Goal: Information Seeking & Learning: Learn about a topic

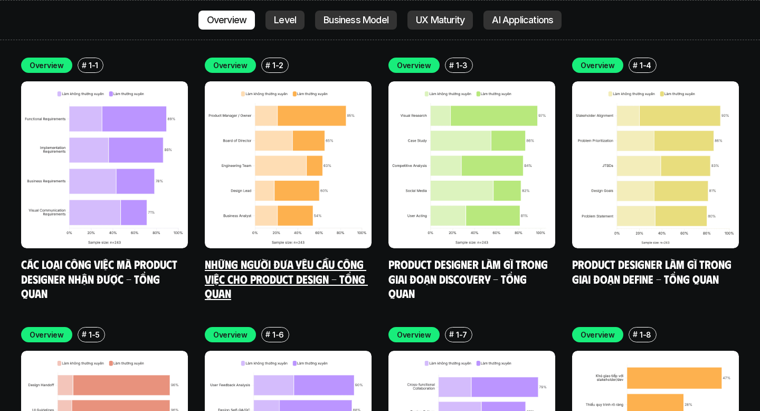
scroll to position [3071, 0]
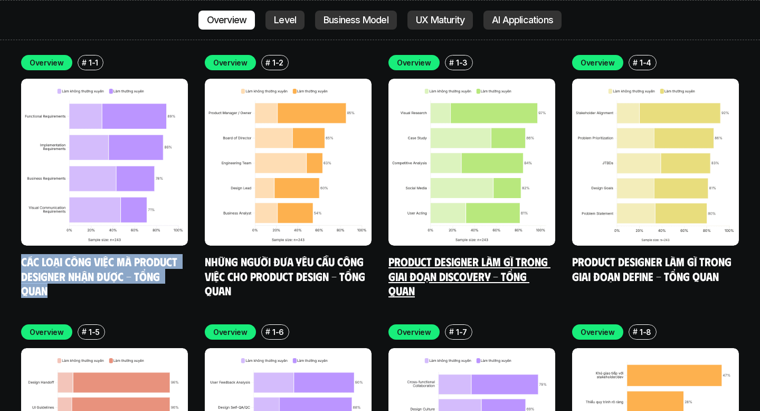
click at [463, 254] on link "Product Designer làm gì trong giai đoạn Discovery - Tổng quan" at bounding box center [469, 275] width 162 height 43
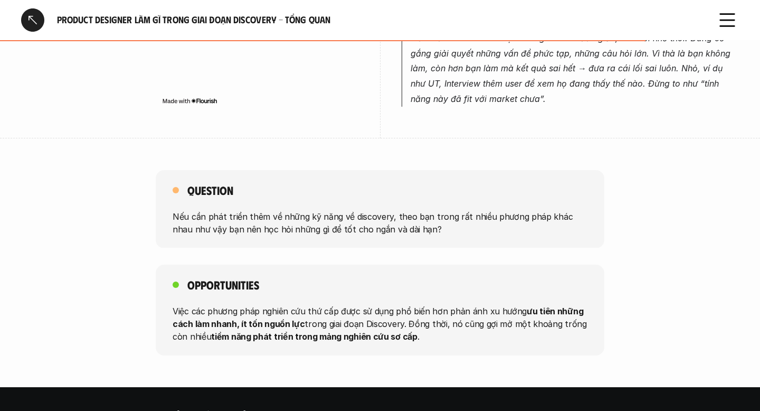
scroll to position [1027, 0]
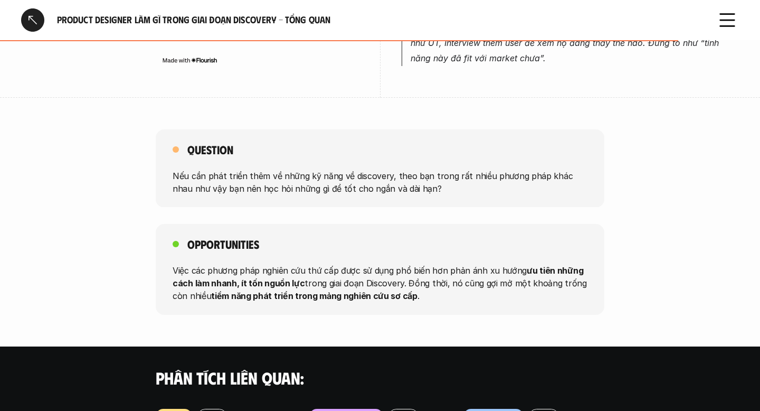
click at [412, 272] on p "Việc các phương pháp nghiên cứu thứ cấp được sử dụng phổ biến hơn phản ánh xu h…" at bounding box center [380, 283] width 415 height 38
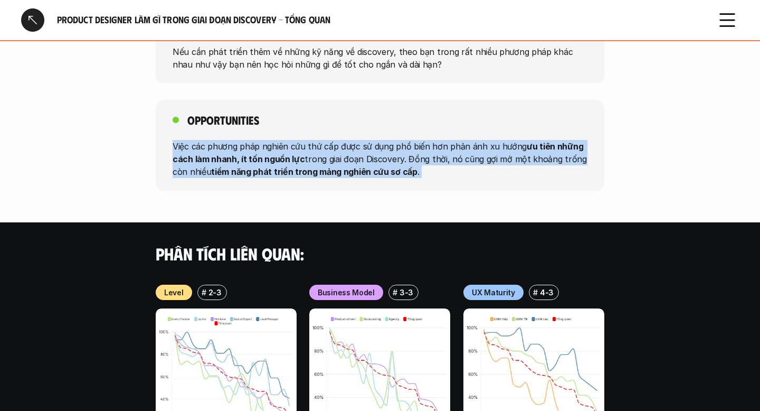
scroll to position [1154, 0]
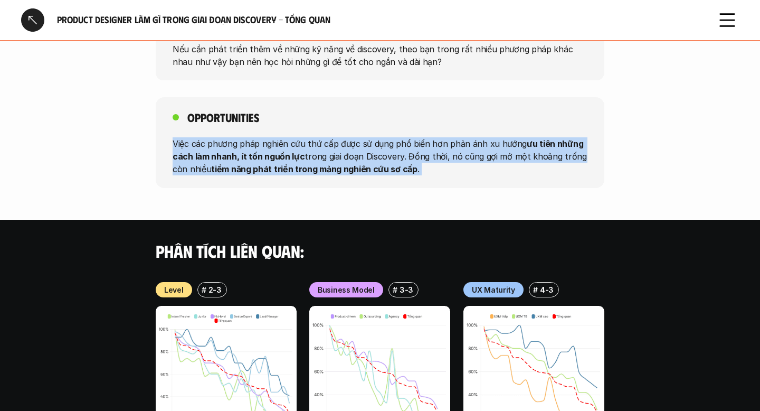
click at [30, 19] on div at bounding box center [32, 19] width 23 height 23
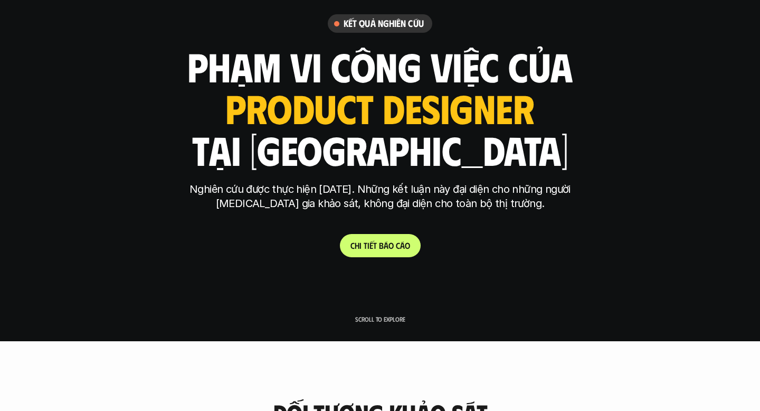
scroll to position [55, 0]
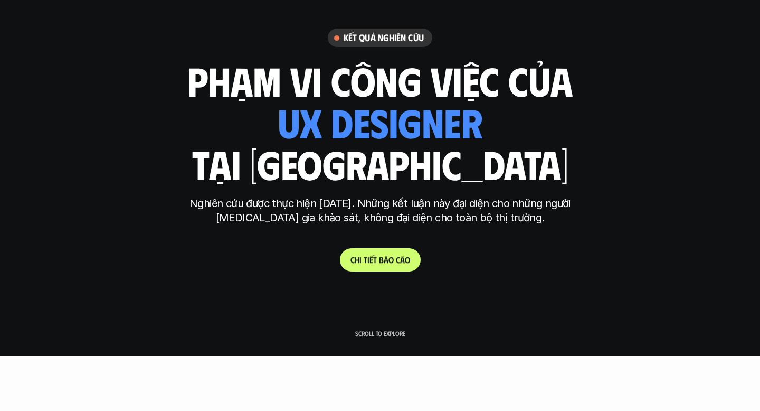
click at [389, 256] on p "C h i t i ế t b á o c á o" at bounding box center [380, 259] width 60 height 10
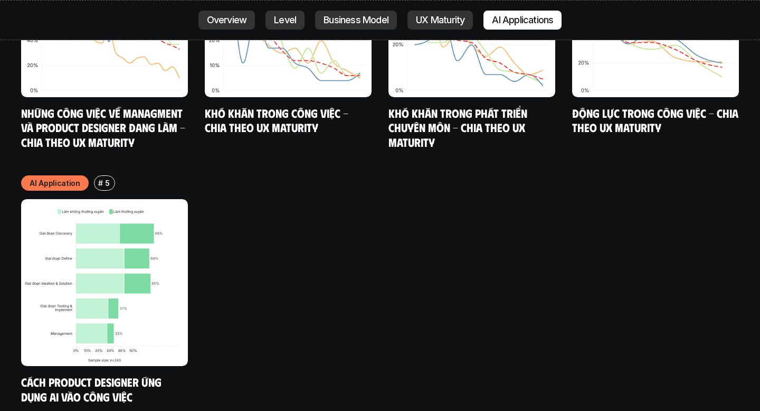
scroll to position [5640, 0]
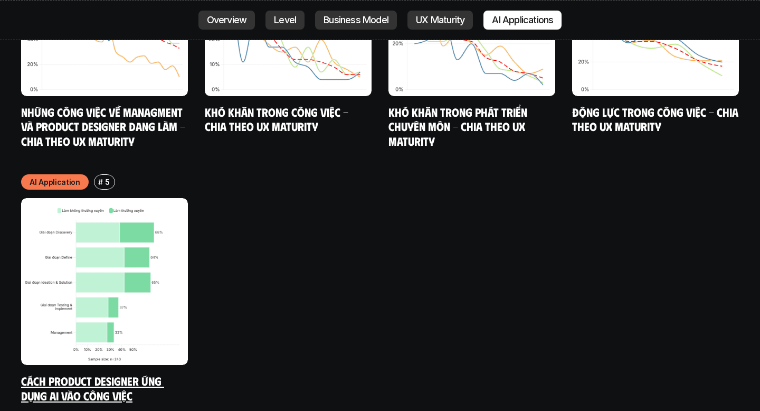
click at [93, 373] on link "Cách Product Designer ứng dụng AI vào công việc" at bounding box center [92, 387] width 143 height 29
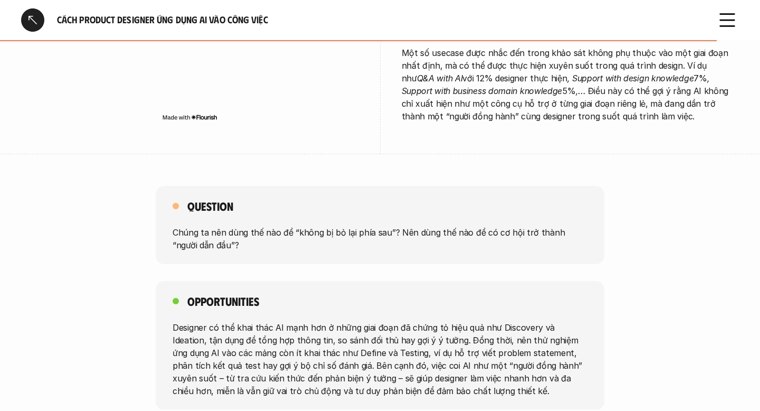
scroll to position [2219, 0]
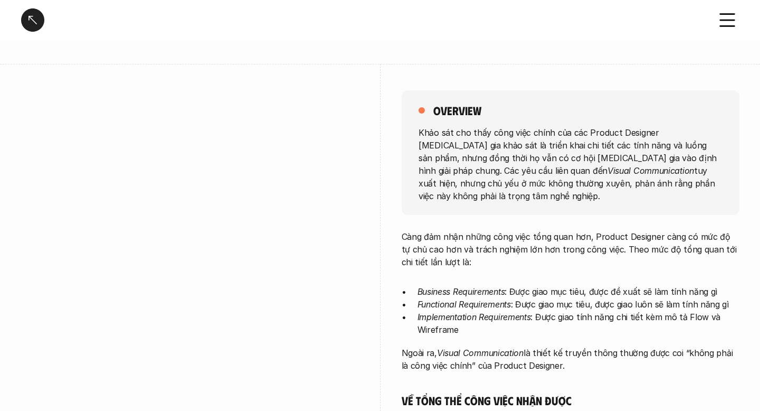
scroll to position [84, 0]
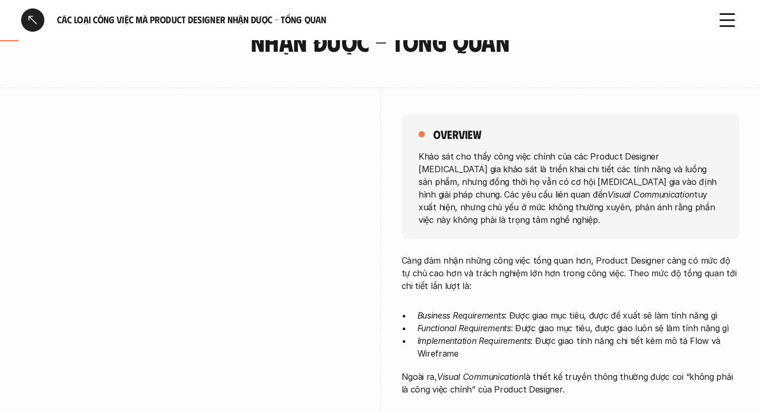
click at [494, 167] on p "Khảo sát cho thấy công việc chính của các Product Designer tham gia khảo sát là…" at bounding box center [570, 187] width 304 height 76
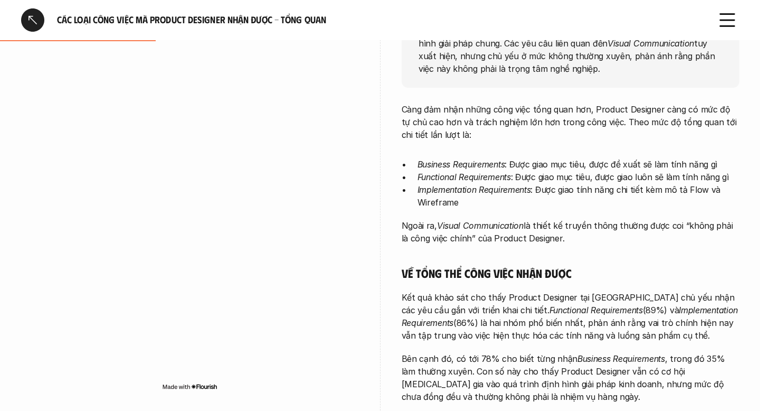
scroll to position [237, 0]
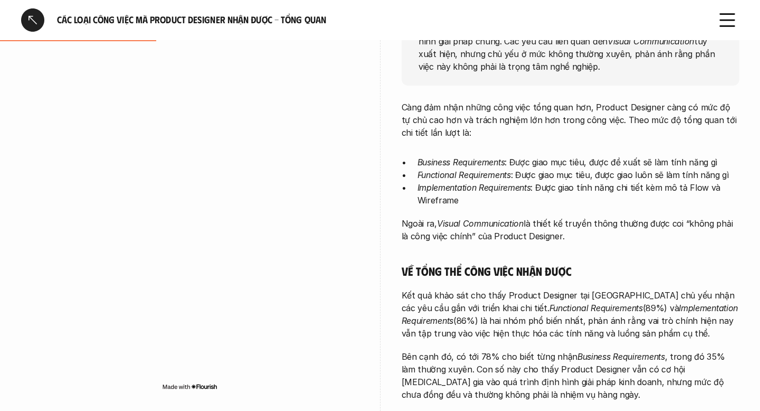
click at [567, 112] on p "Càng đảm nhận những công việc tổng quan hơn, Product Designer càng có mức độ tự…" at bounding box center [571, 120] width 338 height 38
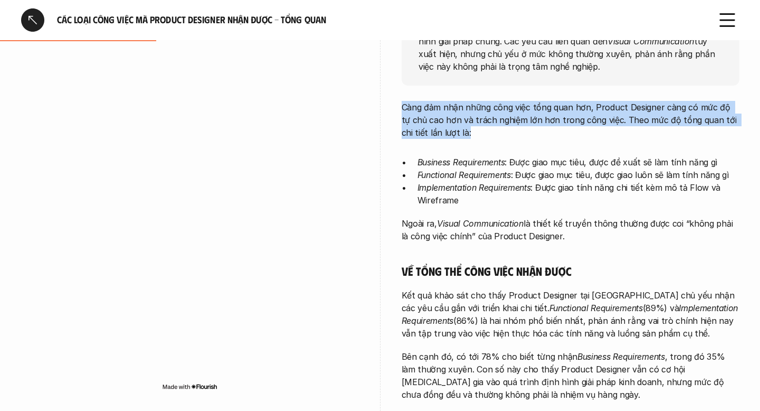
click at [567, 112] on p "Càng đảm nhận những công việc tổng quan hơn, Product Designer càng có mức độ tự…" at bounding box center [571, 120] width 338 height 38
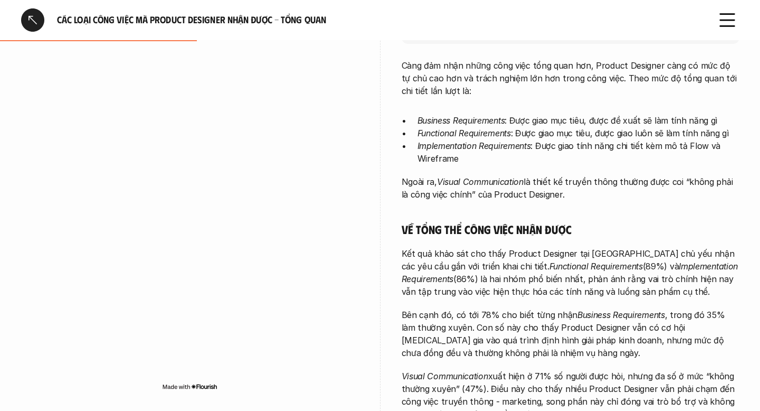
scroll to position [285, 0]
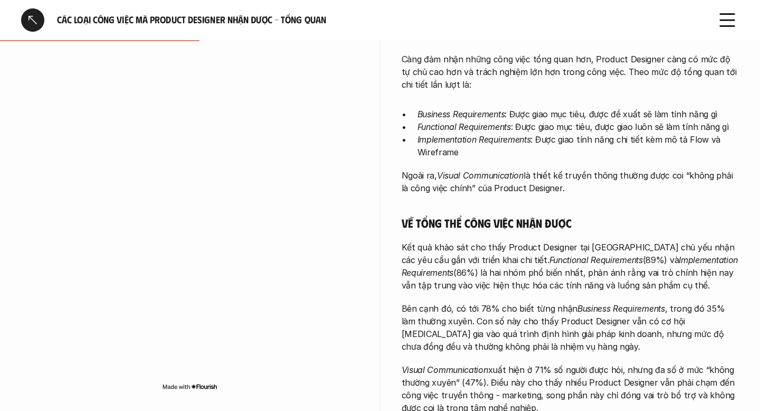
click at [563, 133] on p "Implementation Requirements : Được giao tính năng chi tiết kèm mô tả Flow và Wi…" at bounding box center [578, 145] width 322 height 25
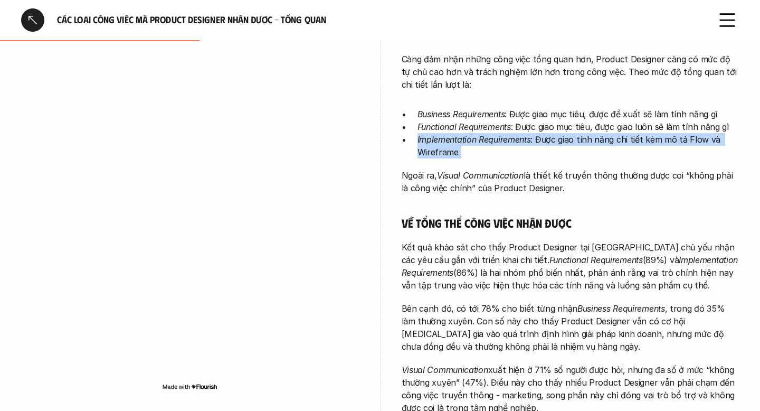
click at [569, 120] on p "Functional Requirements : Được giao mục tiêu, được giao luôn sẽ làm tính năng gì" at bounding box center [578, 126] width 322 height 13
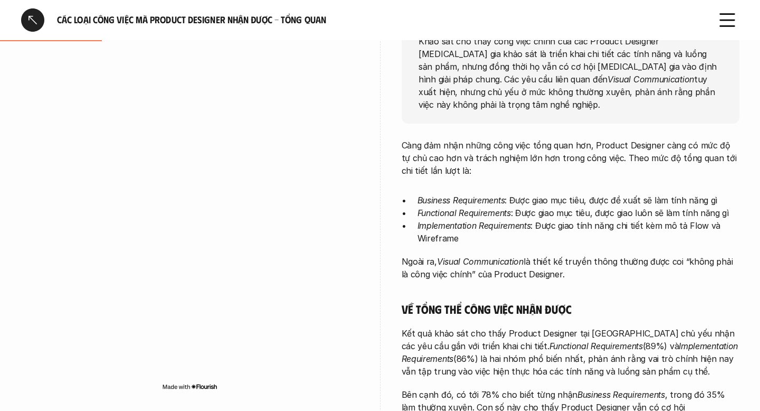
scroll to position [205, 0]
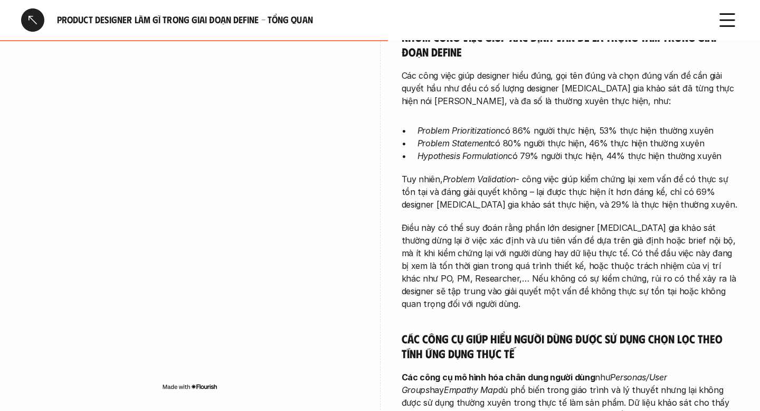
scroll to position [630, 0]
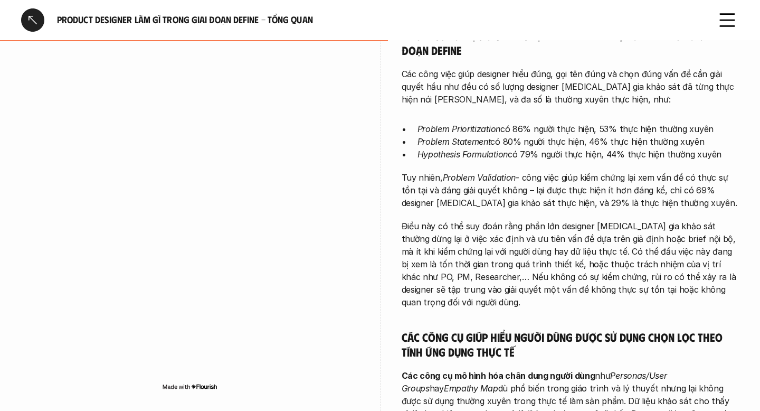
click at [516, 171] on p "Tuy nhiên, Problem Validation - công việc giúp kiểm chứng lại xem vấn đề có thự…" at bounding box center [571, 190] width 338 height 38
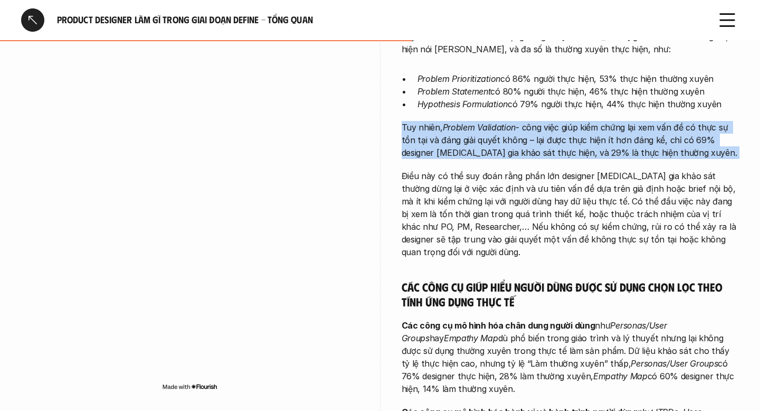
scroll to position [684, 0]
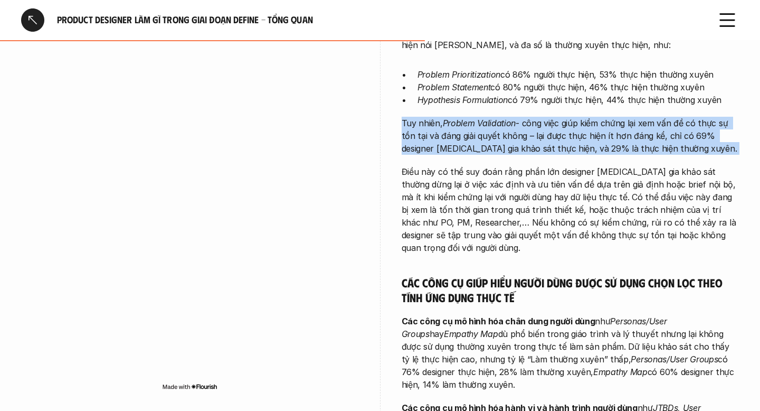
click at [531, 165] on p "Điều này có thể suy đoán rằng phần lớn designer tham gia khảo sát thường dừng l…" at bounding box center [571, 209] width 338 height 89
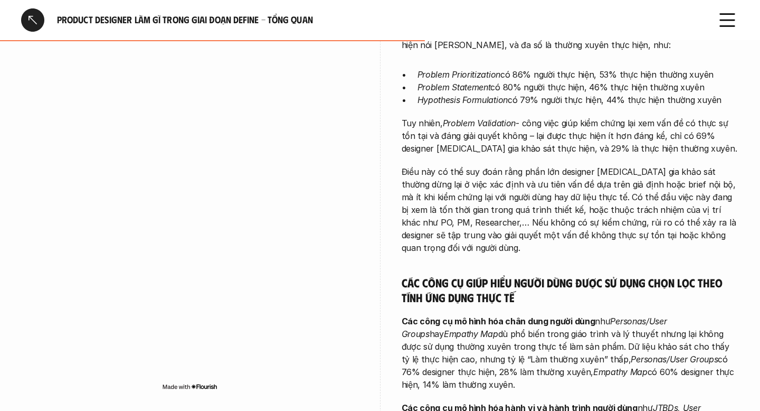
click at [531, 165] on p "Điều này có thể suy đoán rằng phần lớn designer tham gia khảo sát thường dừng l…" at bounding box center [571, 209] width 338 height 89
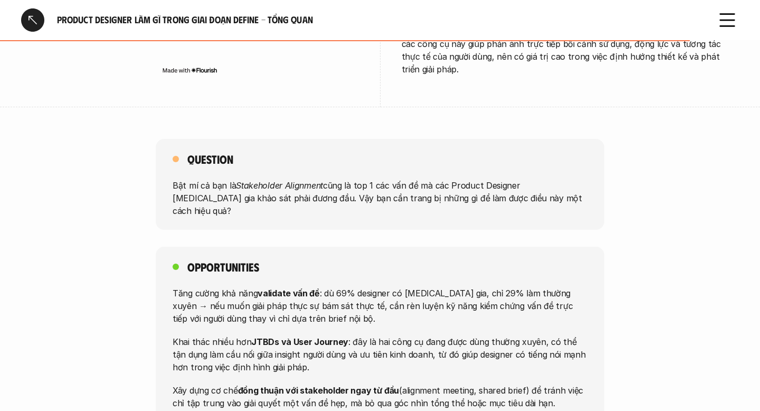
scroll to position [1074, 0]
click at [521, 178] on p "Bật mí cả bạn là Stakeholder Alignment cũng là top 1 các vấn đề mà các Product …" at bounding box center [380, 197] width 415 height 38
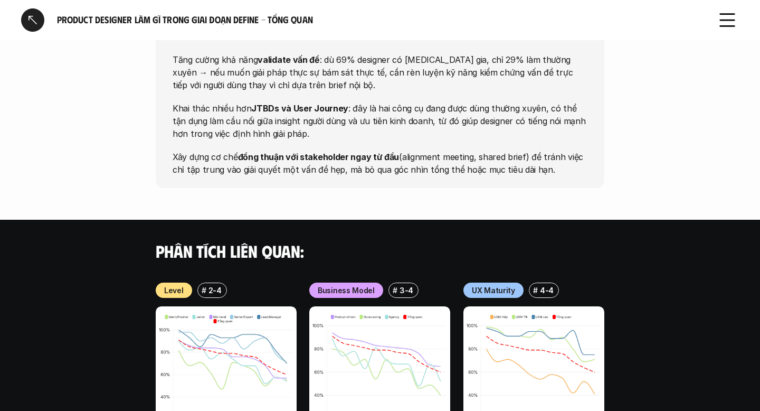
scroll to position [1241, 0]
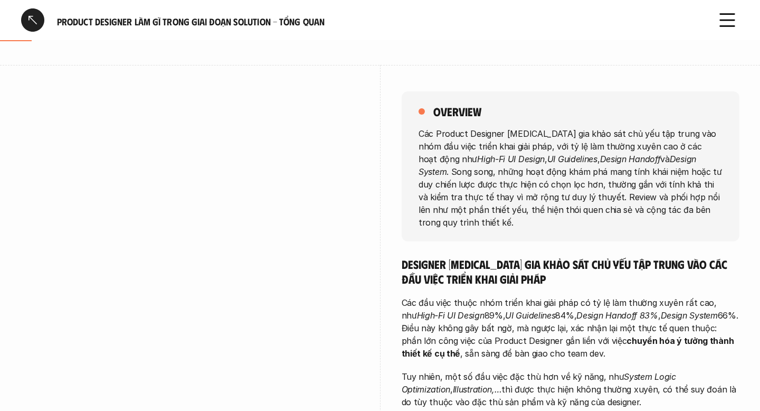
scroll to position [108, 0]
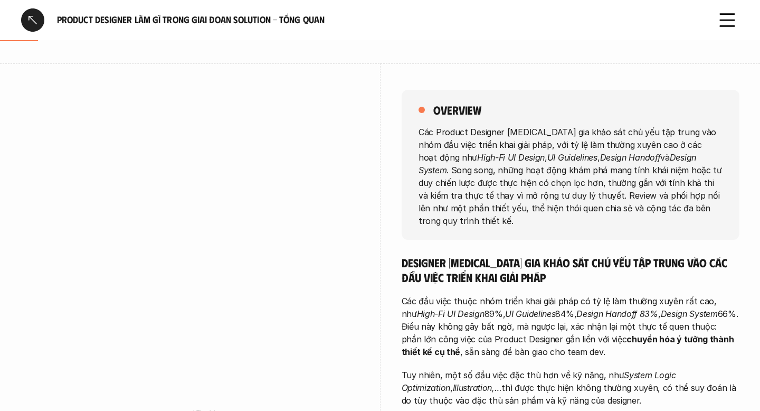
click at [630, 192] on p "Các Product Designer tham gia khảo sát chủ yếu tập trung vào nhóm đầu việc triể…" at bounding box center [570, 175] width 304 height 101
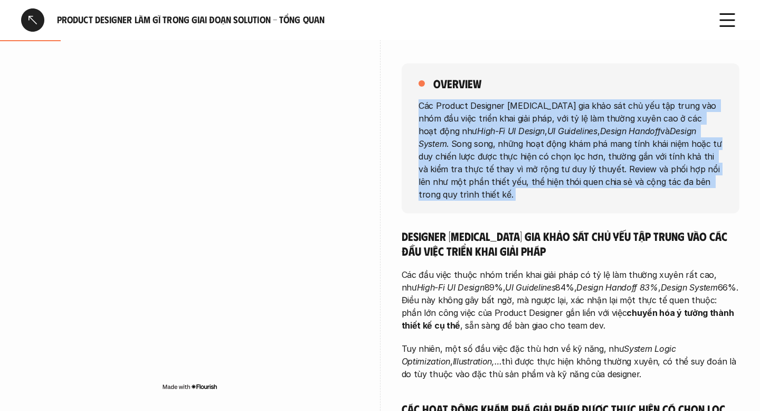
click at [639, 148] on p "Các Product Designer tham gia khảo sát chủ yếu tập trung vào nhóm đầu việc triể…" at bounding box center [570, 149] width 304 height 101
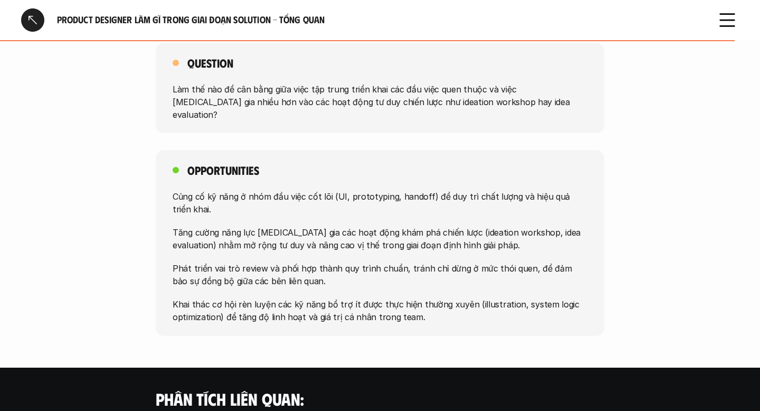
scroll to position [944, 0]
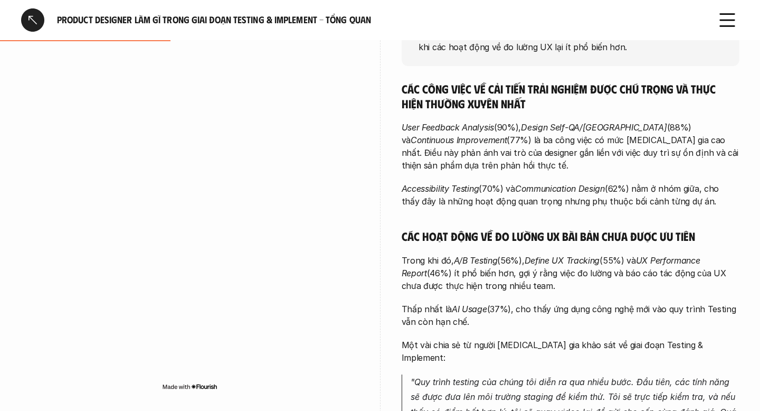
scroll to position [221, 0]
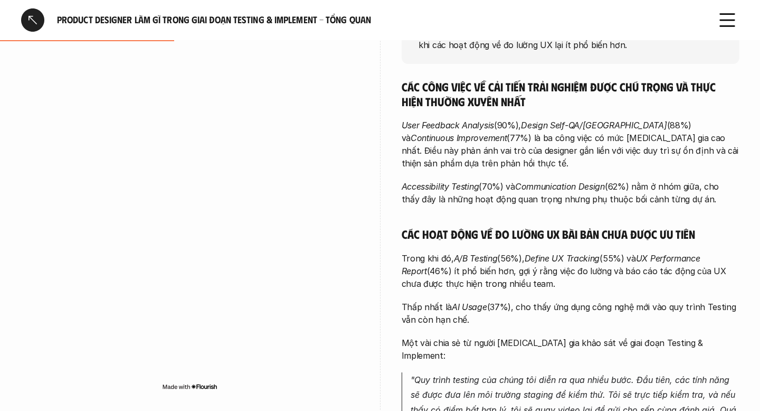
click at [557, 139] on p "User Feedback Analysis (90%), Design Self-QA/QC (88%) và Continuous Improvement…" at bounding box center [571, 144] width 338 height 51
click at [544, 144] on p "User Feedback Analysis (90%), Design Self-QA/QC (88%) và Continuous Improvement…" at bounding box center [571, 144] width 338 height 51
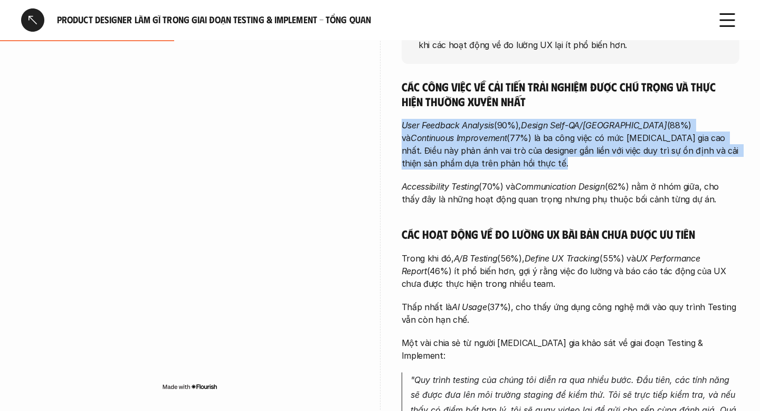
click at [544, 144] on p "User Feedback Analysis (90%), Design Self-QA/QC (88%) và Continuous Improvement…" at bounding box center [571, 144] width 338 height 51
click at [538, 148] on p "User Feedback Analysis (90%), Design Self-QA/QC (88%) và Continuous Improvement…" at bounding box center [571, 144] width 338 height 51
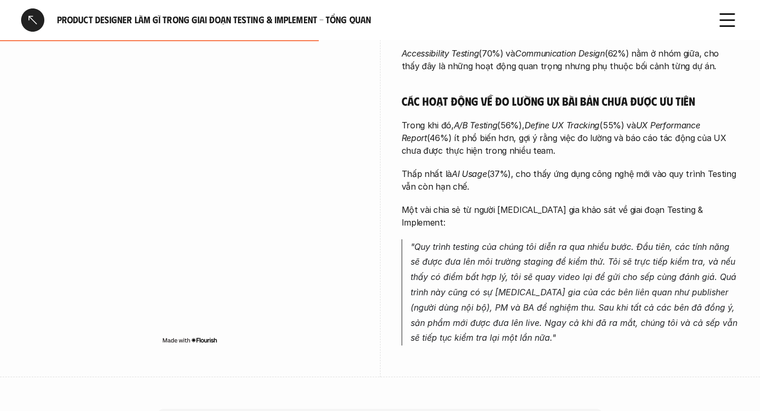
scroll to position [355, 0]
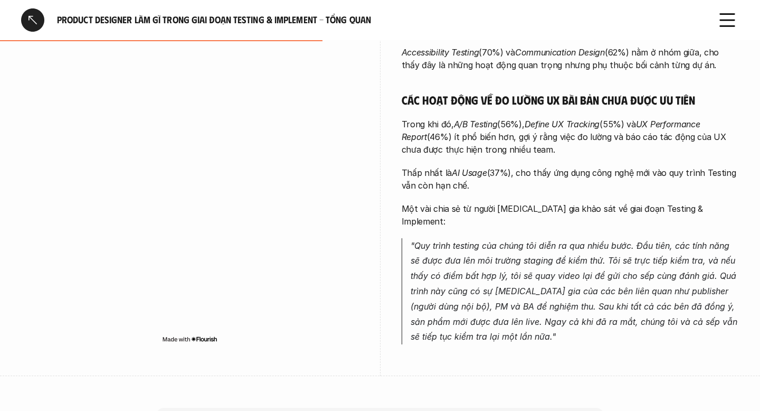
click at [570, 113] on div "Các công việc về cải tiến trải nghiệm được chú trọng và thực hiện thường xuyên …" at bounding box center [571, 144] width 338 height 399
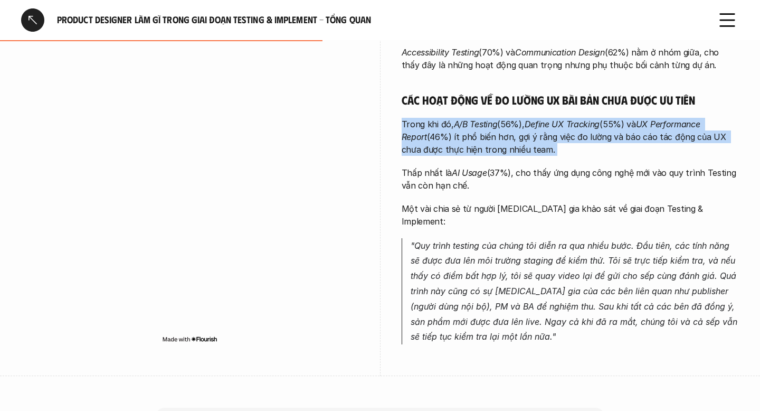
click at [570, 113] on div "Các công việc về cải tiến trải nghiệm được chú trọng và thực hiện thường xuyên …" at bounding box center [571, 144] width 338 height 399
click at [568, 129] on p "Trong khi đó, A/B Testing (56%), Define UX Tracking (55%) và UX Performance Rep…" at bounding box center [571, 137] width 338 height 38
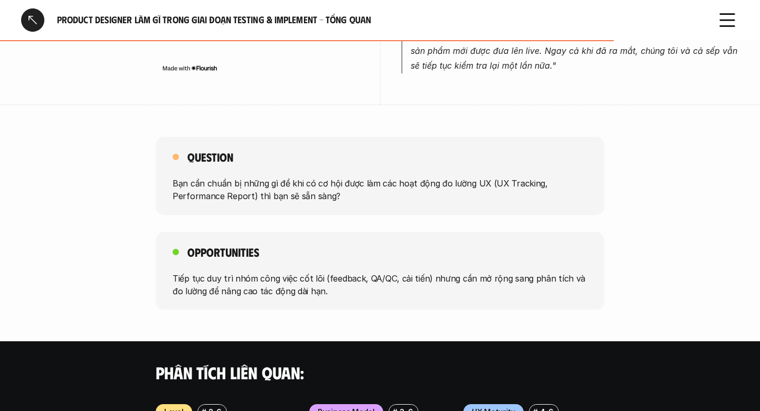
scroll to position [628, 0]
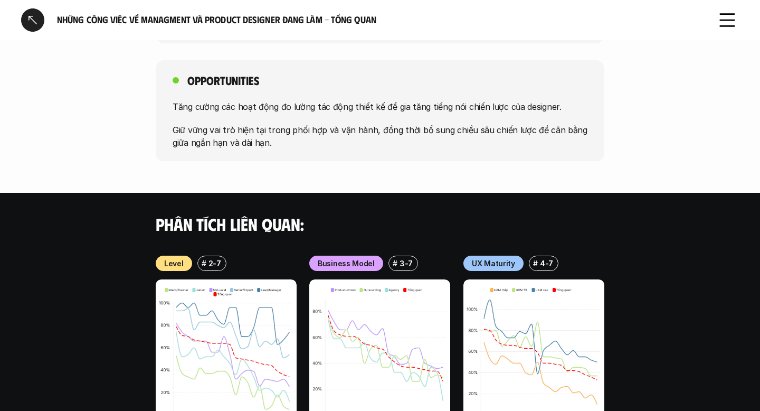
scroll to position [734, 0]
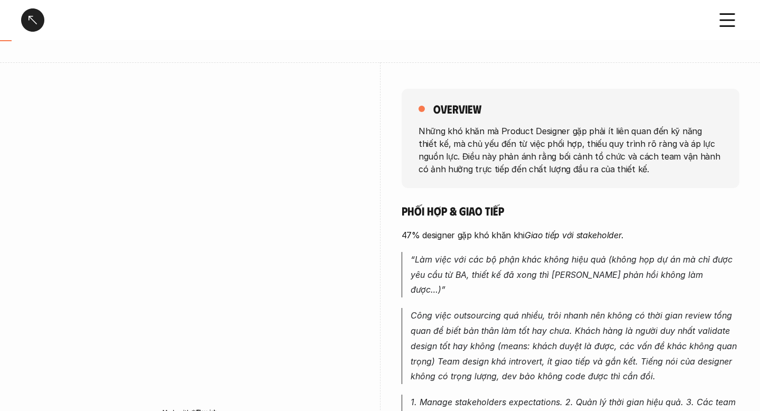
scroll to position [85, 0]
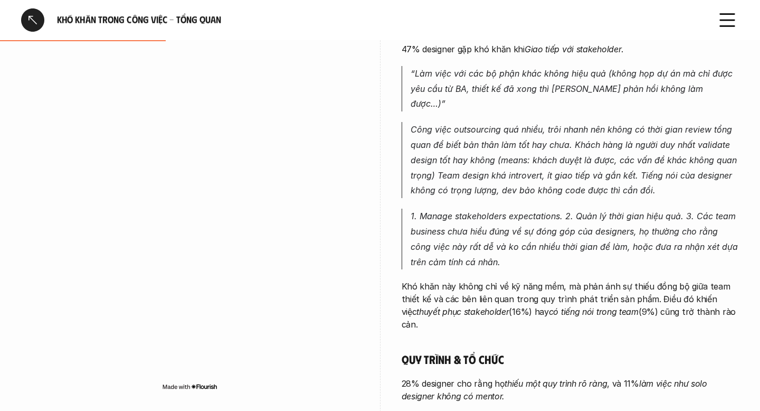
scroll to position [266, 0]
click at [561, 156] on em "Công việc outsourcing quá nhiều, trôi nhanh nên không có thời gian review tổng …" at bounding box center [575, 160] width 329 height 71
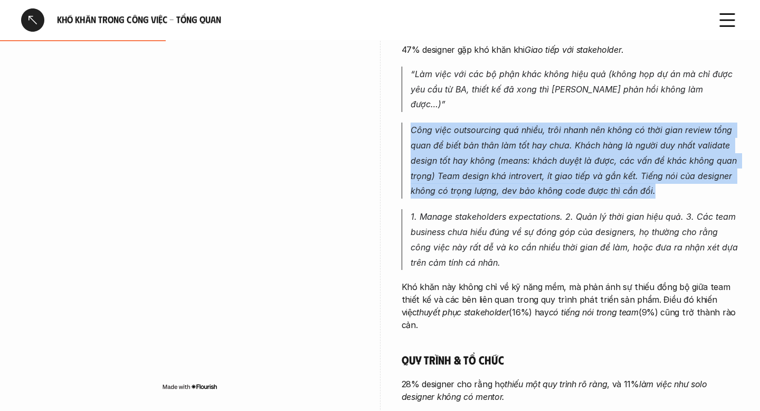
click at [466, 135] on em "Công việc outsourcing quá nhiều, trôi nhanh nên không có thời gian review tổng …" at bounding box center [575, 160] width 329 height 71
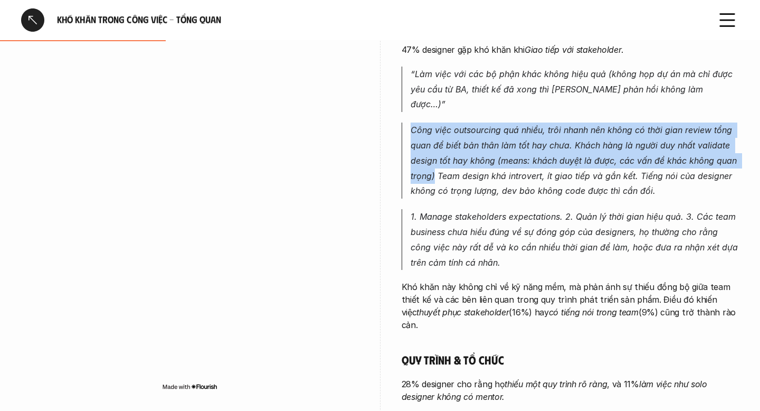
drag, startPoint x: 408, startPoint y: 114, endPoint x: 435, endPoint y: 159, distance: 52.3
click at [435, 159] on blockquote "Công việc outsourcing quá nhiều, trôi nhanh nên không có thời gian review tổng …" at bounding box center [571, 160] width 338 height 76
copy em "Công việc outsourcing quá nhiều, trôi nhanh nên không có thời gian review tổng …"
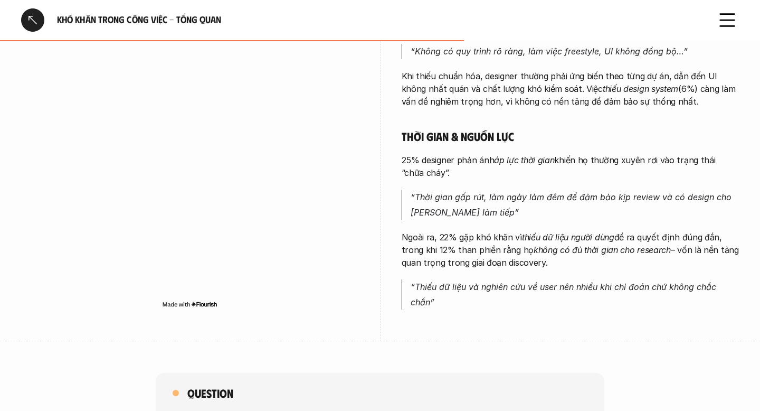
scroll to position [636, 0]
click at [612, 83] on em "thiếu design system" at bounding box center [640, 88] width 75 height 11
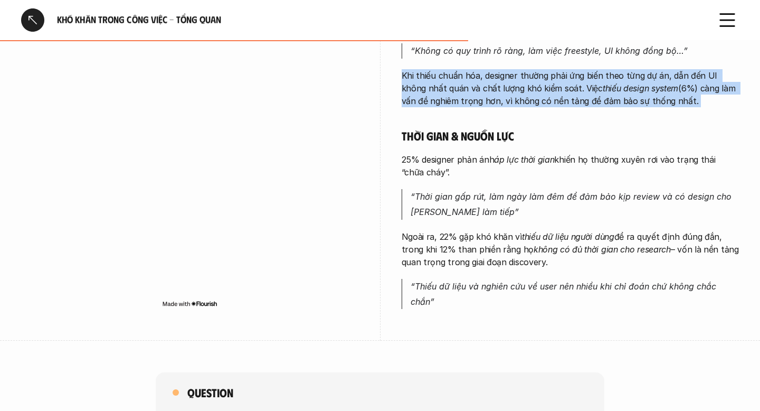
click at [612, 83] on em "thiếu design system" at bounding box center [640, 88] width 75 height 11
click at [604, 69] on p "Khi thiếu chuẩn hóa, designer thường phải ứng biến theo từng dự án, dẫn đến UI …" at bounding box center [571, 88] width 338 height 38
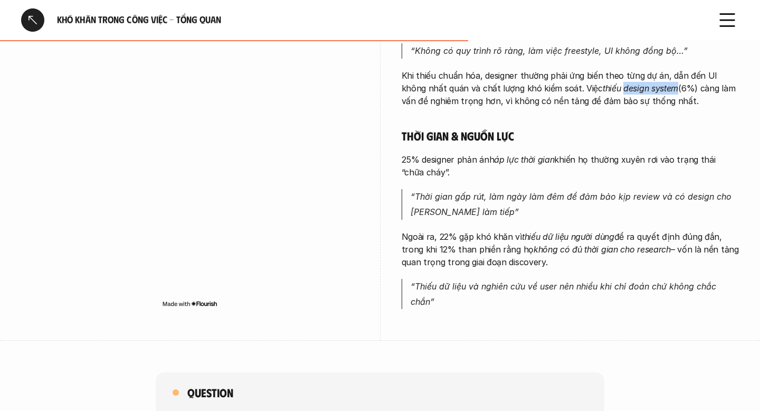
drag, startPoint x: 593, startPoint y: 73, endPoint x: 650, endPoint y: 70, distance: 57.1
click at [650, 70] on p "Khi thiếu chuẩn hóa, designer thường phải ứng biến theo từng dự án, dẫn đến UI …" at bounding box center [571, 88] width 338 height 38
copy em "design system"
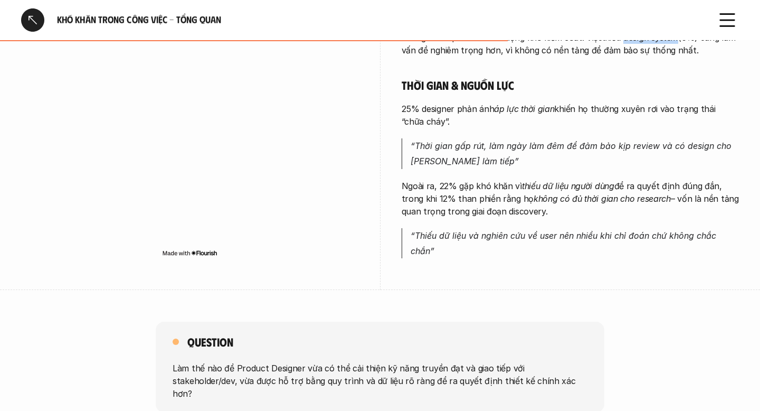
scroll to position [685, 0]
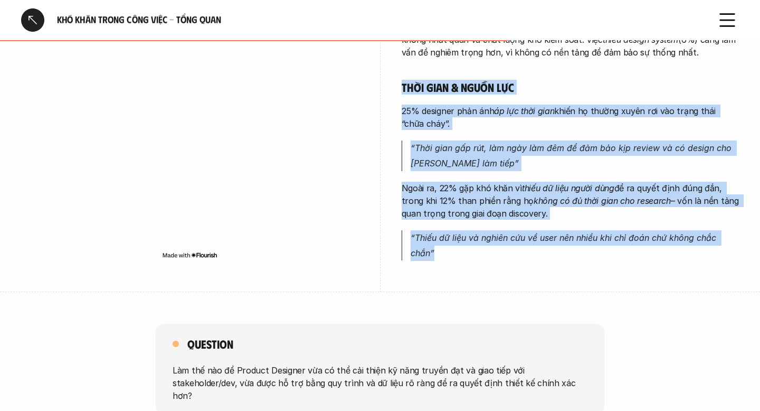
drag, startPoint x: 403, startPoint y: 70, endPoint x: 445, endPoint y: 240, distance: 175.2
copy div "Thời gian & nguồn lực 25% designer phản ánh áp lực thời gian khiến họ thường xu…"
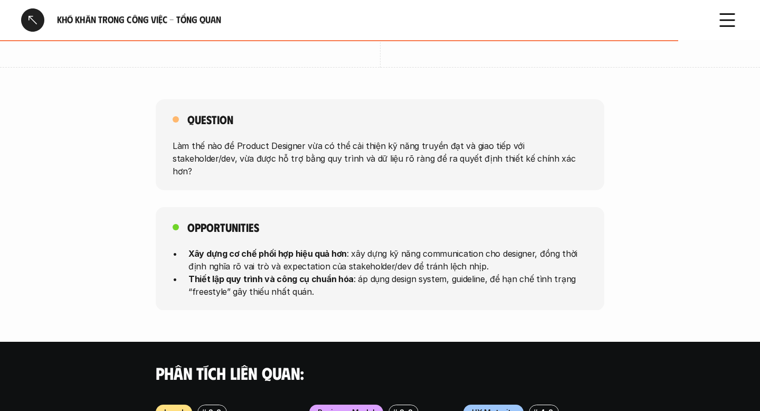
scroll to position [917, 0]
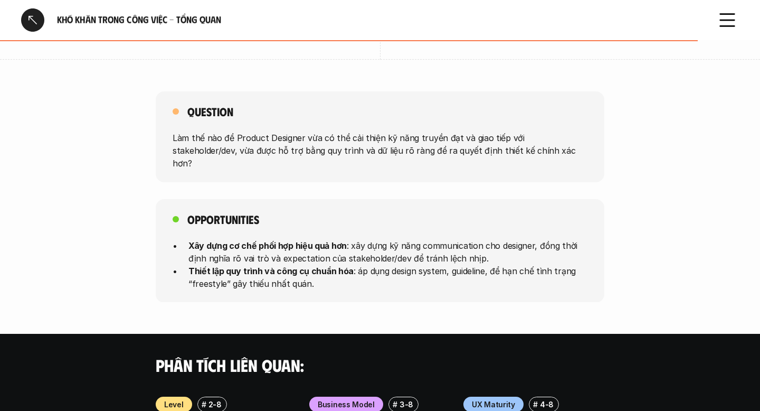
click at [294, 239] on p "Xây dựng cơ chế phối hợp hiệu quả hơn : xây dựng kỹ năng communication cho desi…" at bounding box center [387, 251] width 399 height 25
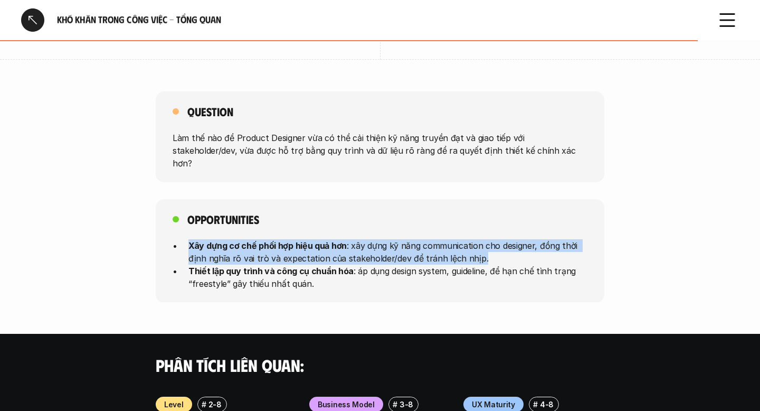
click at [366, 264] on p "Thiết lập quy trình và công cụ chuẩn hóa : áp dụng design system, guideline, để…" at bounding box center [387, 276] width 399 height 25
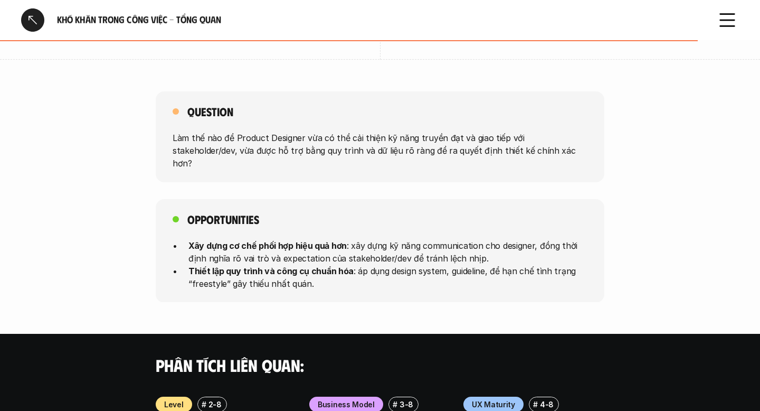
click at [366, 264] on p "Thiết lập quy trình và công cụ chuẩn hóa : áp dụng design system, guideline, để…" at bounding box center [387, 276] width 399 height 25
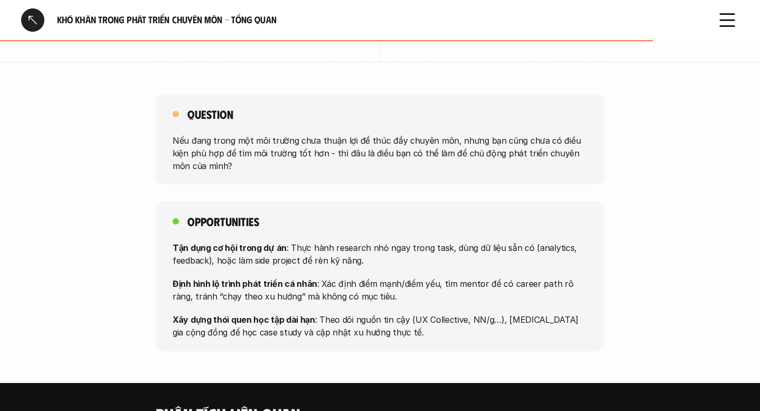
scroll to position [734, 0]
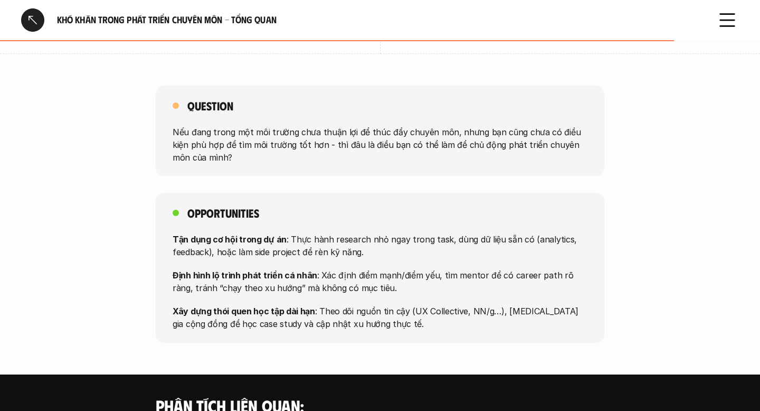
click at [732, 20] on use at bounding box center [727, 20] width 14 height 12
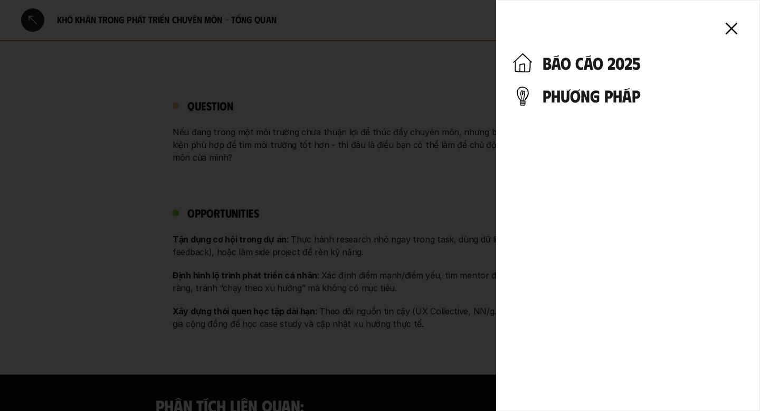
click at [729, 30] on use at bounding box center [731, 28] width 10 height 10
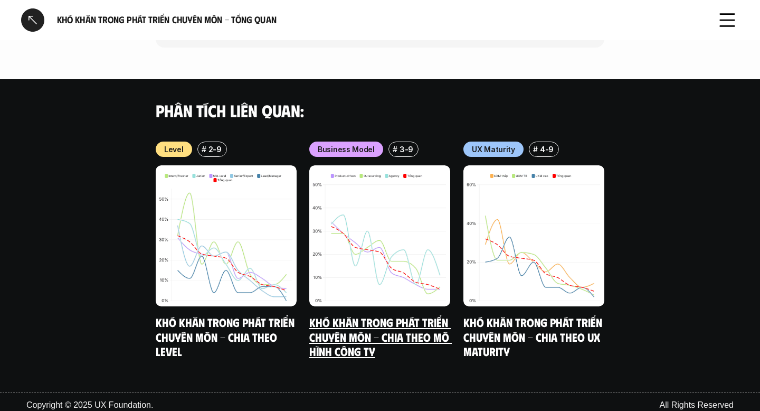
scroll to position [1036, 0]
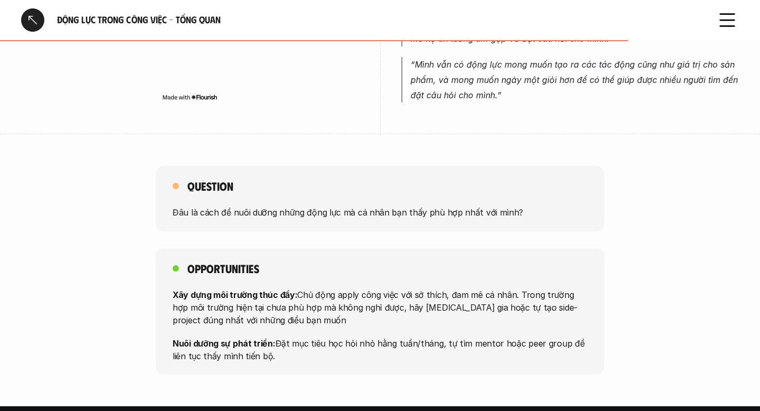
scroll to position [778, 0]
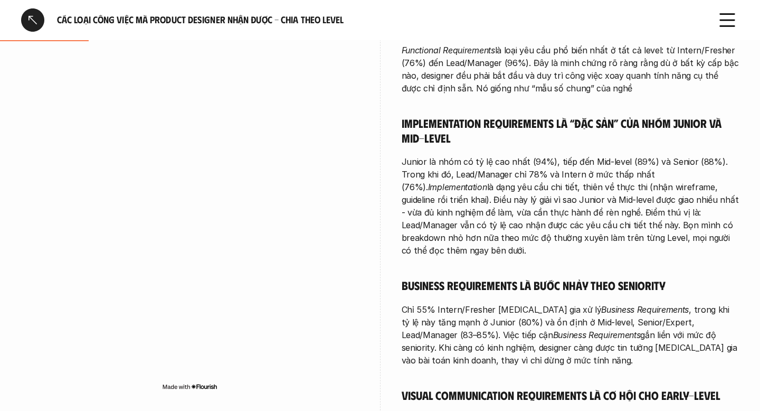
scroll to position [386, 0]
click at [479, 131] on h5 "Implementation Requirements là “đặc sản” của nhóm Junior và Mid-level" at bounding box center [571, 129] width 338 height 29
click at [518, 188] on p "Junior là nhóm có tỷ lệ cao nhất (94%), tiếp đến Mid-level (89%) và Senior (88%…" at bounding box center [571, 205] width 338 height 101
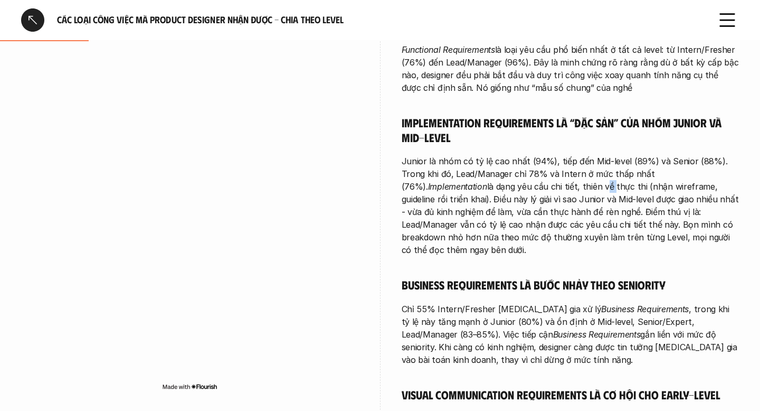
click at [518, 188] on p "Junior là nhóm có tỷ lệ cao nhất (94%), tiếp đến Mid-level (89%) và Senior (88%…" at bounding box center [571, 205] width 338 height 101
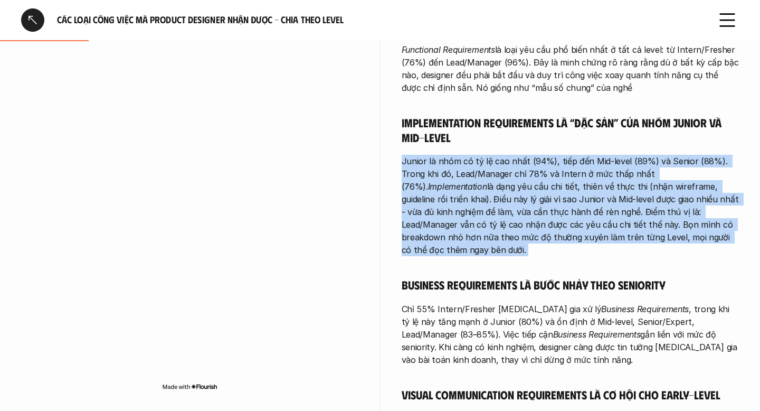
click at [518, 188] on p "Junior là nhóm có tỷ lệ cao nhất (94%), tiếp đến Mid-level (89%) và Senior (88%…" at bounding box center [571, 205] width 338 height 101
click at [504, 138] on h5 "Implementation Requirements là “đặc sản” của nhóm Junior và Mid-level" at bounding box center [571, 129] width 338 height 29
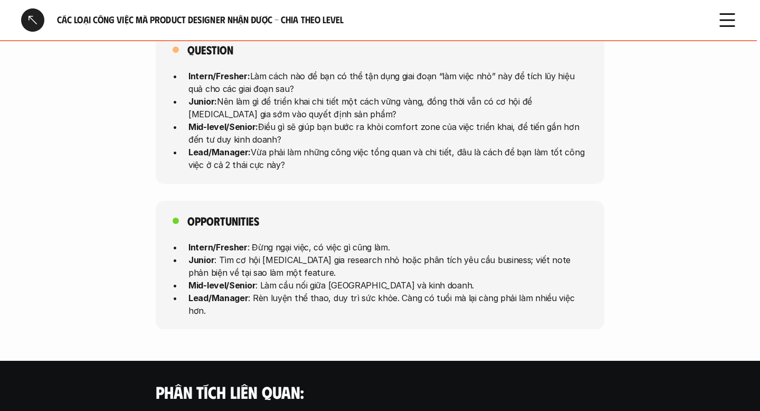
scroll to position [2816, 0]
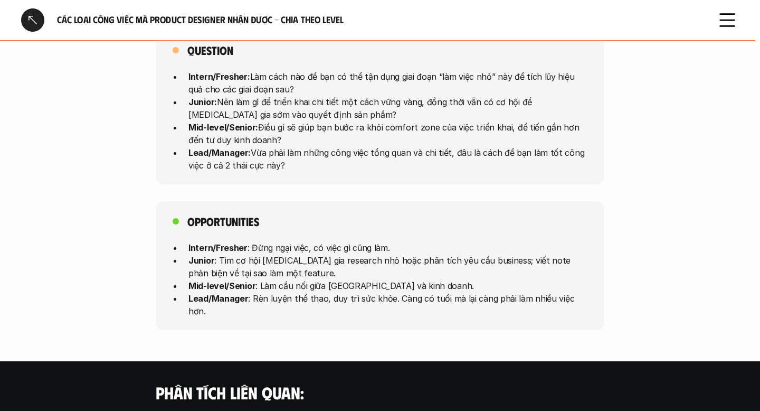
click at [34, 24] on div at bounding box center [32, 19] width 23 height 23
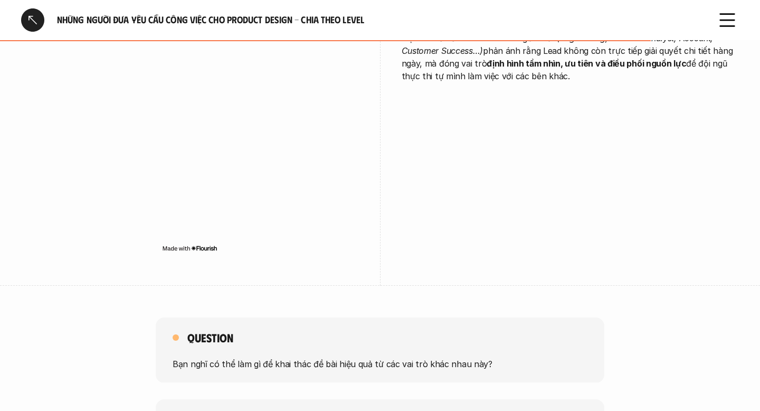
scroll to position [2058, 0]
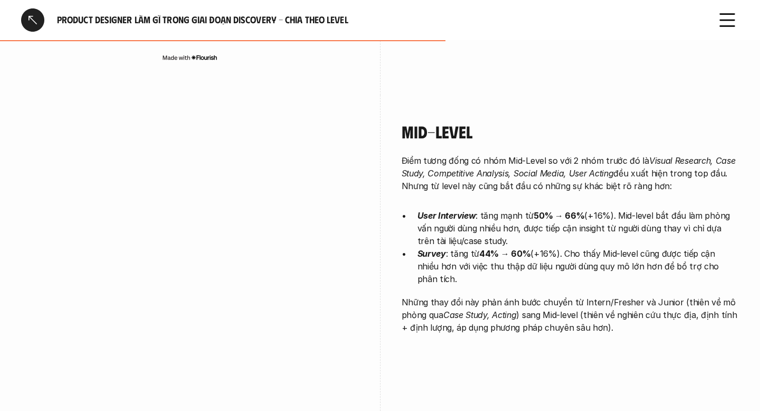
scroll to position [1946, 0]
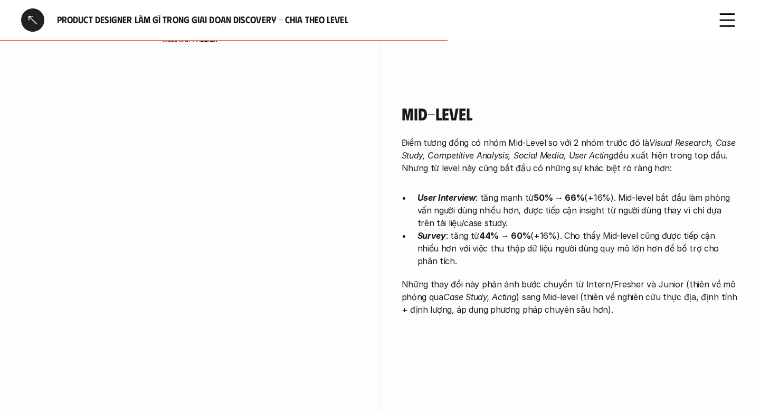
click at [488, 136] on p "Điểm tương đống có nhóm Mid-Level so với 2 nhóm trước đó là Visual Research, Ca…" at bounding box center [571, 155] width 338 height 38
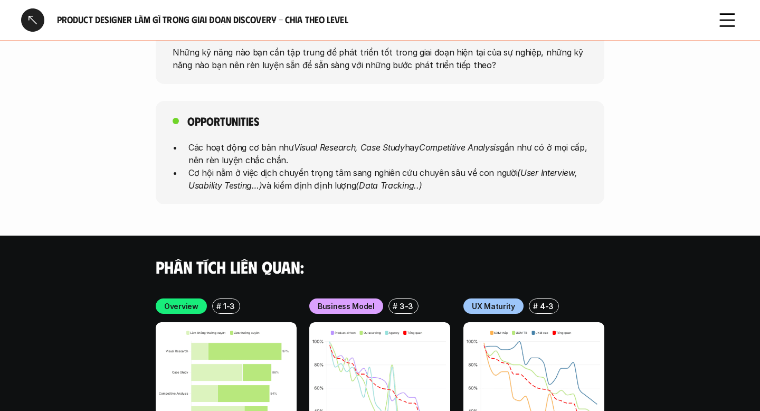
scroll to position [3323, 0]
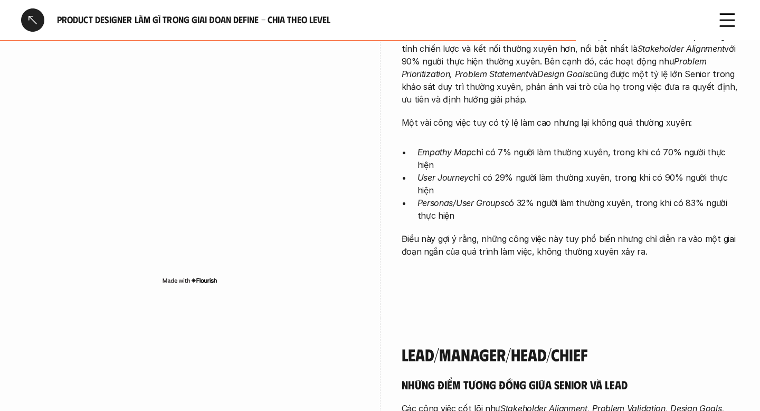
scroll to position [2319, 0]
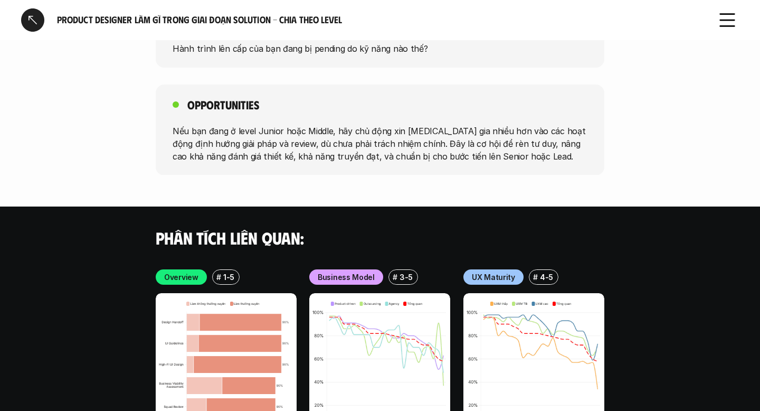
scroll to position [3493, 0]
